Goal: Task Accomplishment & Management: Complete application form

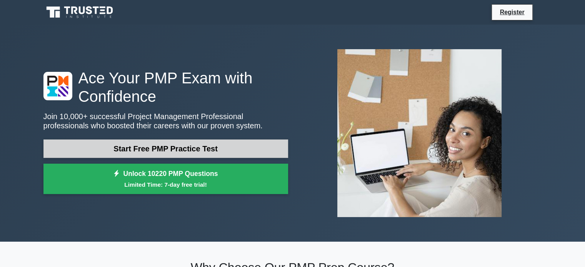
click at [172, 155] on link "Start Free PMP Practice Test" at bounding box center [165, 149] width 245 height 18
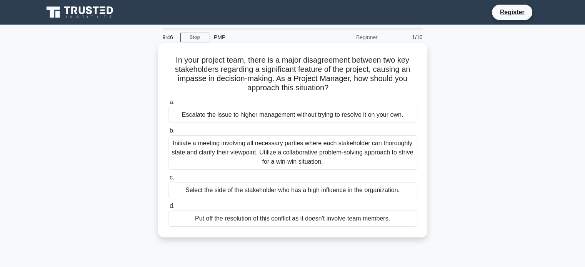
click at [246, 153] on div "Initiate a meeting involving all necessary parties where each stakeholder can t…" at bounding box center [292, 152] width 249 height 35
click at [168, 133] on input "b. Initiate a meeting involving all necessary parties where each stakeholder ca…" at bounding box center [168, 130] width 0 height 5
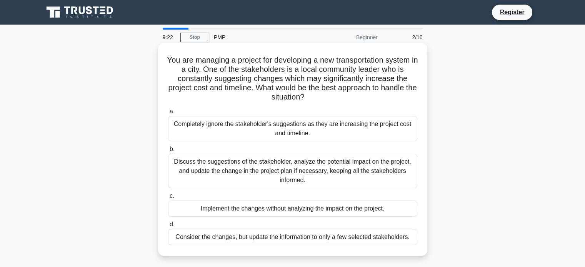
click at [274, 170] on div "Discuss the suggestions of the stakeholder, analyze the potential impact on the…" at bounding box center [292, 171] width 249 height 35
click at [168, 152] on input "b. Discuss the suggestions of the stakeholder, analyze the potential impact on …" at bounding box center [168, 149] width 0 height 5
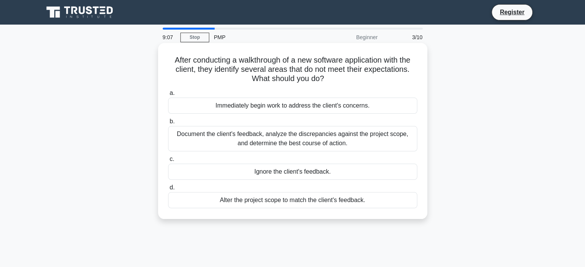
click at [281, 143] on div "Document the client's feedback, analyze the discrepancies against the project s…" at bounding box center [292, 138] width 249 height 25
click at [168, 124] on input "b. Document the client's feedback, analyze the discrepancies against the projec…" at bounding box center [168, 121] width 0 height 5
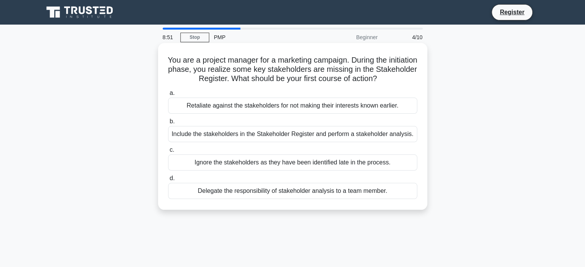
click at [299, 133] on div "Include the stakeholders in the Stakeholder Register and perform a stakeholder …" at bounding box center [292, 134] width 249 height 16
click at [168, 124] on input "b. Include the stakeholders in the Stakeholder Register and perform a stakehold…" at bounding box center [168, 121] width 0 height 5
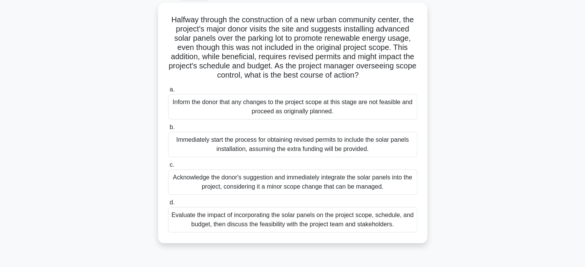
scroll to position [43, 0]
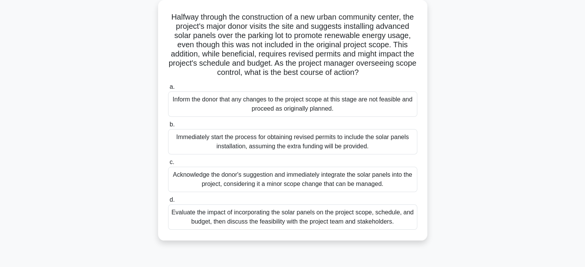
click at [290, 227] on div "Evaluate the impact of incorporating the solar panels on the project scope, sch…" at bounding box center [292, 217] width 249 height 25
click at [168, 203] on input "d. Evaluate the impact of incorporating the solar panels on the project scope, …" at bounding box center [168, 200] width 0 height 5
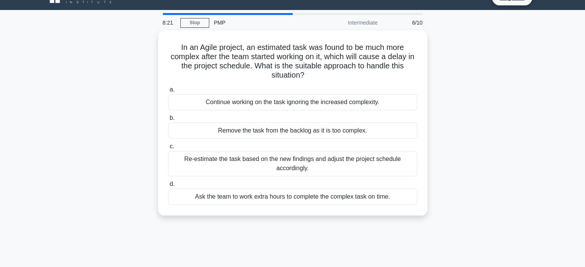
scroll to position [0, 0]
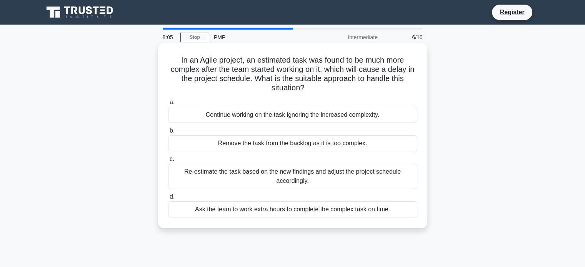
click at [309, 180] on div "Re-estimate the task based on the new findings and adjust the project schedule …" at bounding box center [292, 176] width 249 height 25
click at [168, 162] on input "c. Re-estimate the task based on the new findings and adjust the project schedu…" at bounding box center [168, 159] width 0 height 5
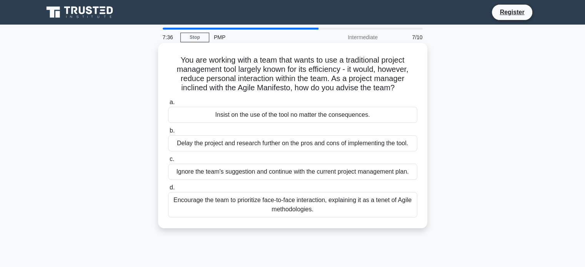
click at [338, 209] on div "Encourage the team to prioritize face-to-face interaction, explaining it as a t…" at bounding box center [292, 204] width 249 height 25
click at [168, 190] on input "d. Encourage the team to prioritize face-to-face interaction, explaining it as …" at bounding box center [168, 187] width 0 height 5
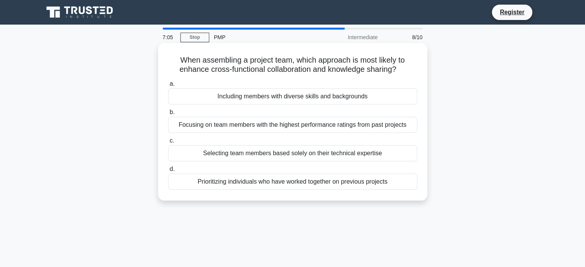
click at [341, 100] on div "Including members with diverse skills and backgrounds" at bounding box center [292, 96] width 249 height 16
click at [168, 87] on input "a. Including members with diverse skills and backgrounds" at bounding box center [168, 84] width 0 height 5
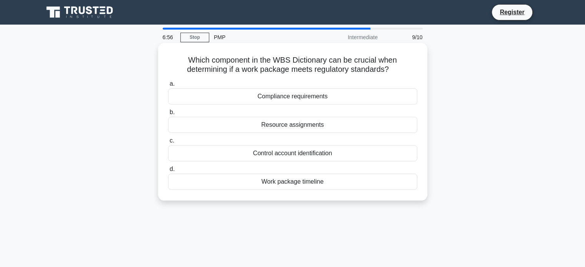
click at [314, 101] on div "Compliance requirements" at bounding box center [292, 96] width 249 height 16
click at [168, 87] on input "a. Compliance requirements" at bounding box center [168, 84] width 0 height 5
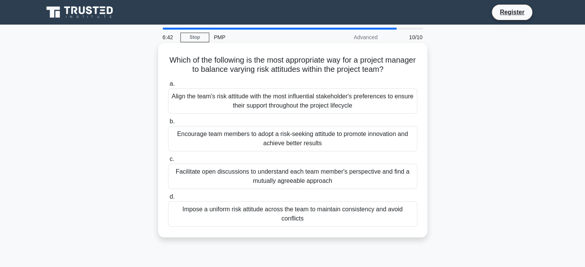
click at [305, 182] on div "Facilitate open discussions to understand each team member's perspective and fi…" at bounding box center [292, 176] width 249 height 25
click at [168, 162] on input "c. Facilitate open discussions to understand each team member's perspective and…" at bounding box center [168, 159] width 0 height 5
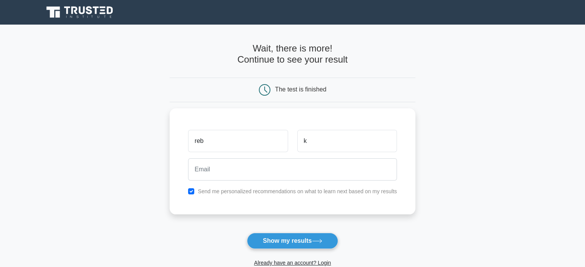
type input "k"
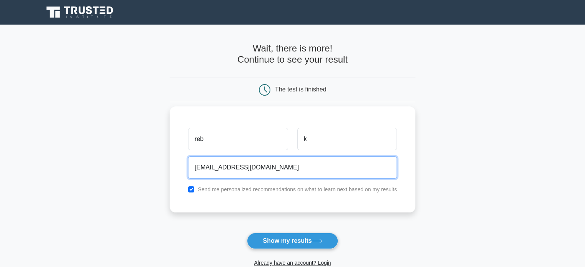
type input "[EMAIL_ADDRESS][DOMAIN_NAME]"
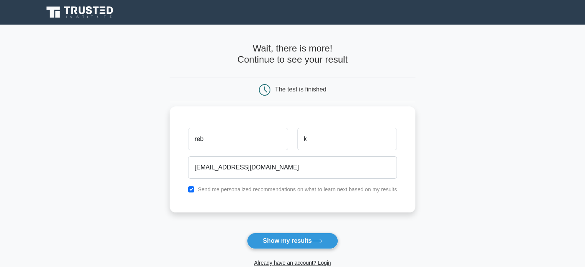
click at [192, 185] on div "Send me personalized recommendations on what to learn next based on my results" at bounding box center [292, 189] width 218 height 9
click at [191, 189] on input "checkbox" at bounding box center [191, 189] width 6 height 6
checkbox input "false"
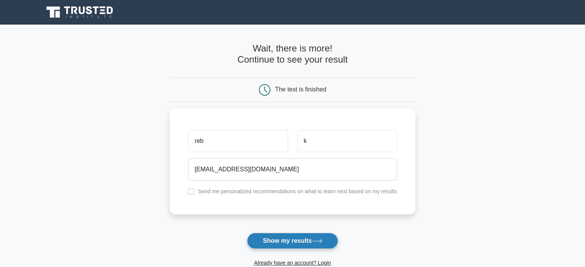
click at [283, 243] on button "Show my results" at bounding box center [292, 241] width 91 height 16
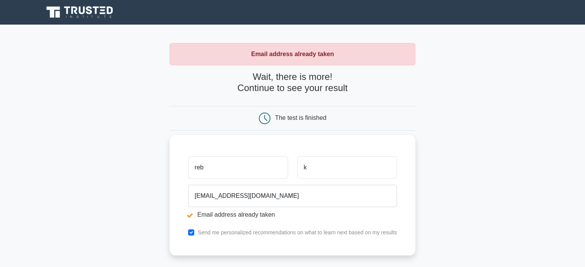
click at [247, 169] on input "reb" at bounding box center [238, 168] width 100 height 22
